Goal: Check status: Check status

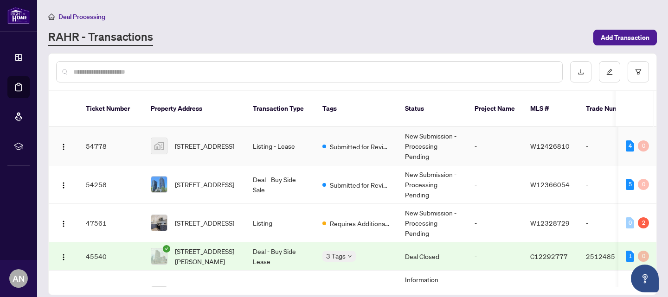
click at [372, 144] on td "Submitted for Review" at bounding box center [356, 146] width 83 height 38
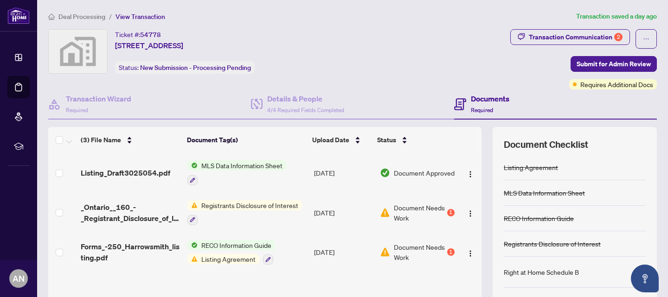
scroll to position [15, 0]
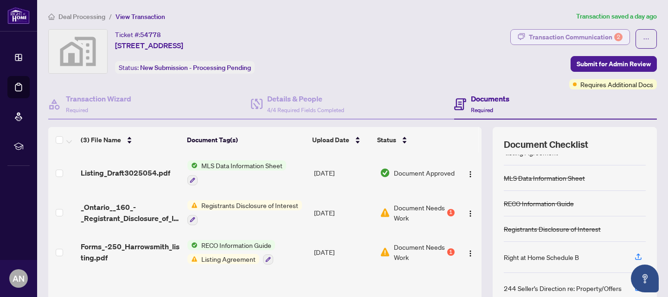
click at [582, 36] on div "Transaction Communication 2" at bounding box center [576, 37] width 94 height 15
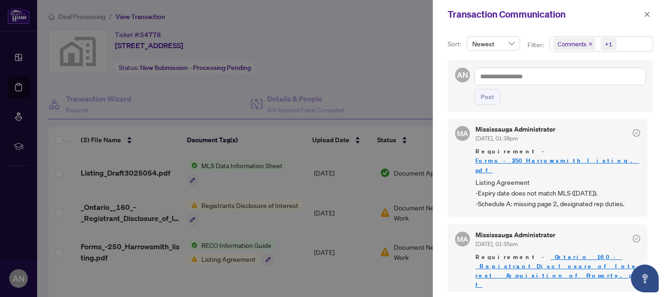
scroll to position [2, 0]
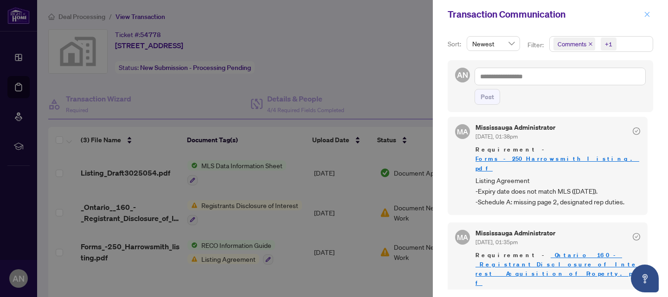
click at [650, 13] on icon "close" at bounding box center [647, 14] width 6 height 6
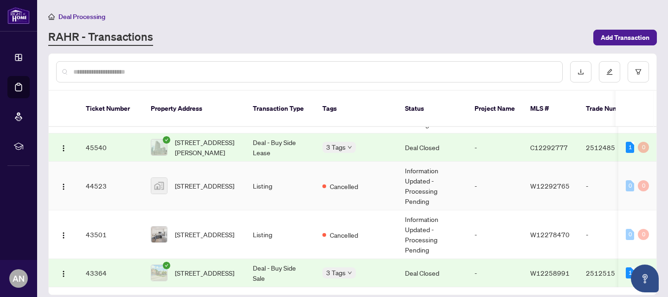
scroll to position [0, 4]
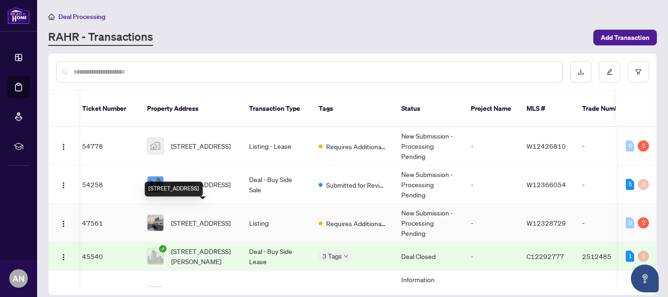
click at [208, 218] on span "[STREET_ADDRESS]" at bounding box center [200, 223] width 59 height 10
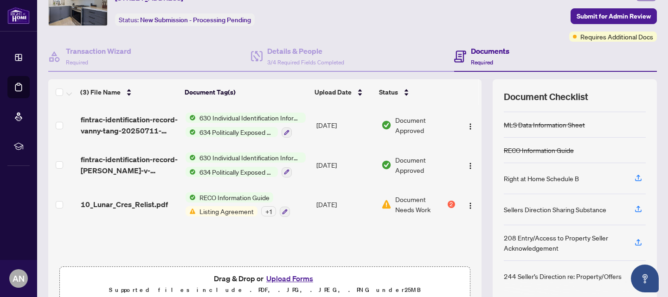
scroll to position [49, 0]
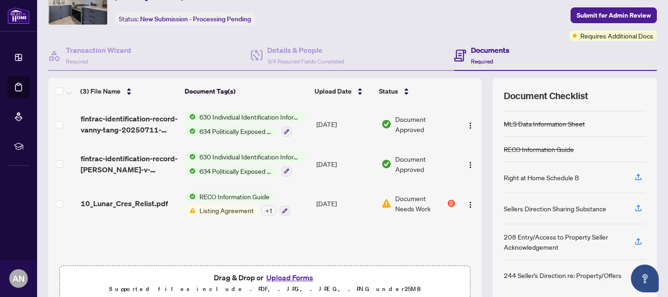
click at [408, 205] on span "Document Needs Work" at bounding box center [420, 203] width 51 height 20
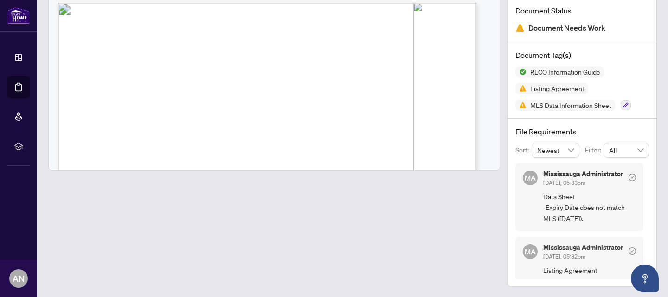
scroll to position [38, 0]
